Goal: Information Seeking & Learning: Learn about a topic

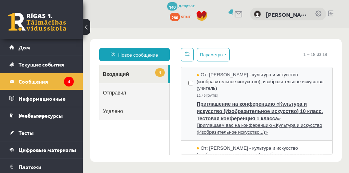
click at [272, 86] on span "От: Илзе Колка - культура и искусство (изобразительное искусство), изобразитель…" at bounding box center [261, 82] width 128 height 20
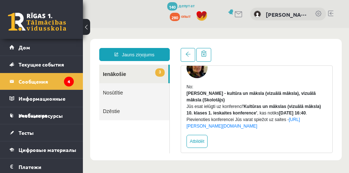
scroll to position [42, 0]
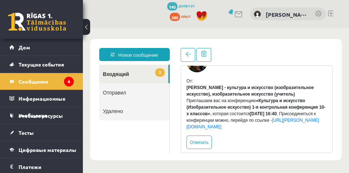
click at [149, 73] on link "3 Входящий" at bounding box center [133, 74] width 69 height 19
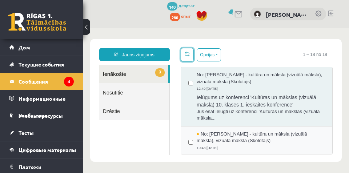
scroll to position [0, 0]
click at [272, 137] on span "No: Ilze Kolka - kultūra un māksla (vizuālā māksla), vizuālā māksla (Skolotājs)" at bounding box center [261, 137] width 128 height 13
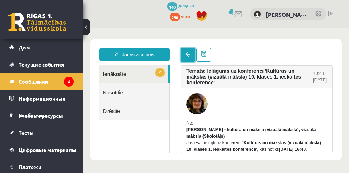
click at [184, 56] on link at bounding box center [188, 55] width 15 height 14
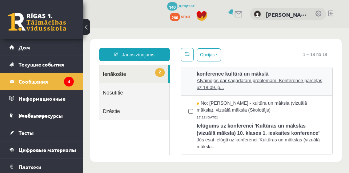
scroll to position [145, 0]
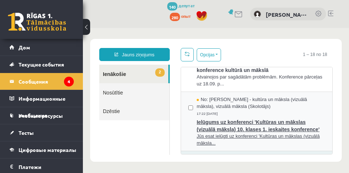
click at [235, 125] on span "Ielūgums uz konferenci 'Kultūras un mākslas (vizuālā māksla) 10. klases 1. iesk…" at bounding box center [261, 125] width 128 height 16
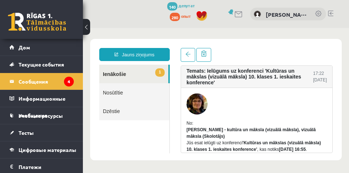
scroll to position [36, 0]
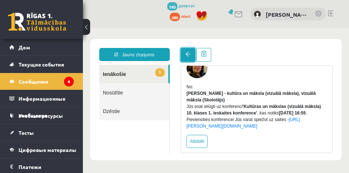
click at [186, 56] on span at bounding box center [187, 54] width 5 height 5
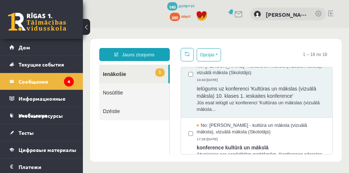
scroll to position [73, 0]
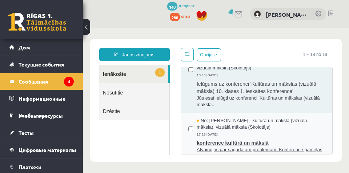
click at [228, 125] on span "No: Ilze Kolka - kultūra un māksla (vizuālā māksla), vizuālā māksla (Skolotājs)" at bounding box center [261, 123] width 128 height 13
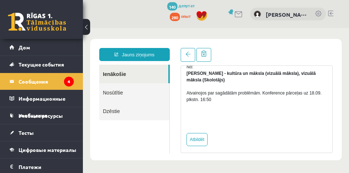
scroll to position [0, 0]
click at [185, 55] on link at bounding box center [188, 55] width 15 height 14
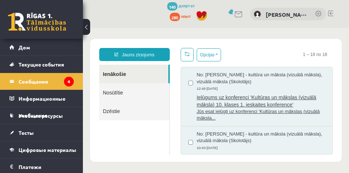
click at [246, 101] on span "Ielūgums uz konferenci 'Kultūras un mākslas (vizuālā māksla) 10. klases 1. iesk…" at bounding box center [261, 100] width 128 height 16
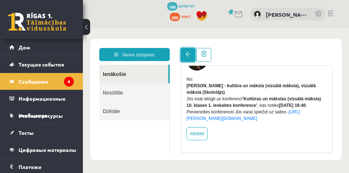
click at [186, 55] on span at bounding box center [187, 54] width 5 height 5
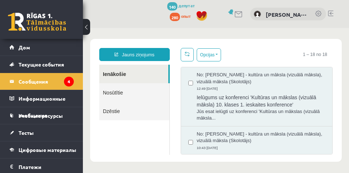
click at [282, 136] on span "No: Ilze Kolka - kultūra un māksla (vizuālā māksla), vizuālā māksla (Skolotājs)" at bounding box center [261, 137] width 128 height 13
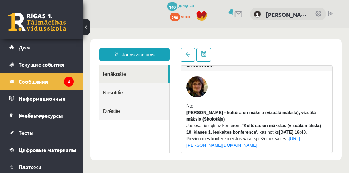
scroll to position [36, 0]
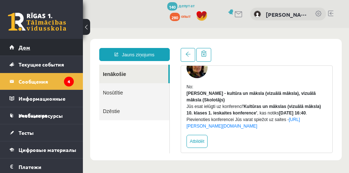
click at [20, 47] on font "Дом" at bounding box center [25, 47] width 12 height 7
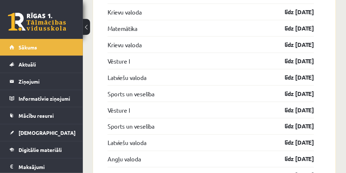
scroll to position [981, 0]
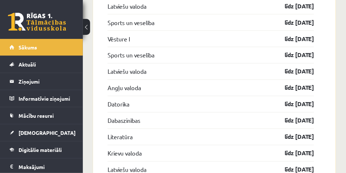
click at [84, 27] on button at bounding box center [86, 27] width 7 height 16
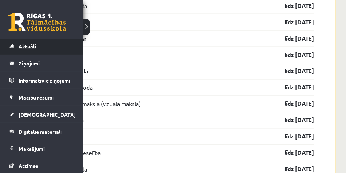
scroll to position [55, 0]
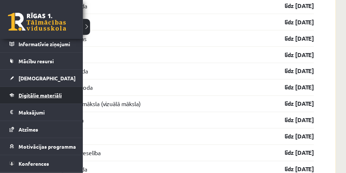
click at [51, 95] on span "Digitālie materiāli" at bounding box center [40, 95] width 43 height 7
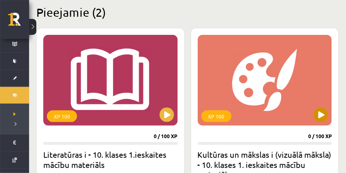
scroll to position [175, 0]
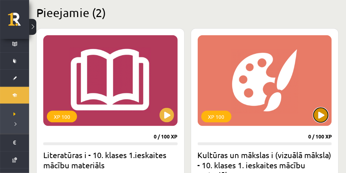
click at [317, 115] on button at bounding box center [321, 115] width 15 height 15
click at [329, 118] on div "XP 100" at bounding box center [265, 80] width 134 height 91
